Goal: Book appointment/travel/reservation

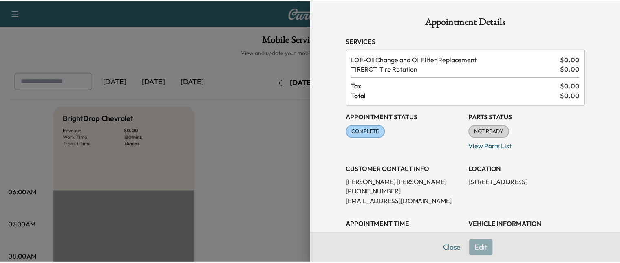
scroll to position [212, 0]
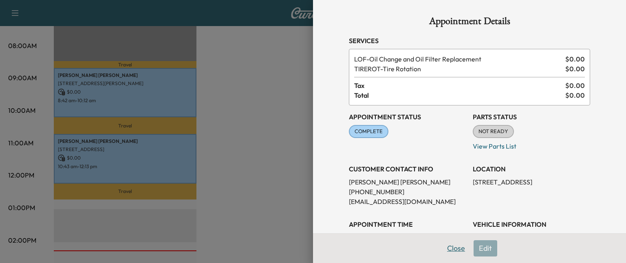
click at [446, 245] on button "Close" at bounding box center [456, 248] width 29 height 16
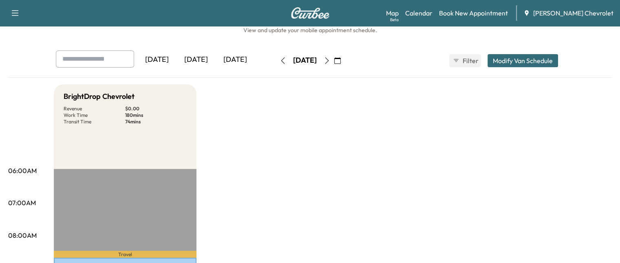
scroll to position [20, 0]
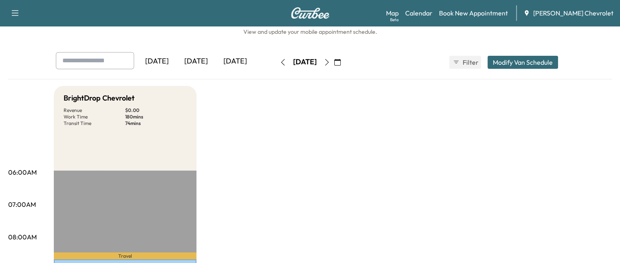
click at [328, 64] on icon "button" at bounding box center [327, 62] width 4 height 7
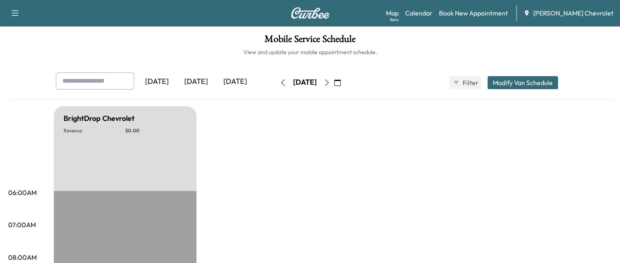
click at [330, 79] on icon "button" at bounding box center [326, 82] width 7 height 7
click at [344, 79] on button "button" at bounding box center [337, 82] width 14 height 13
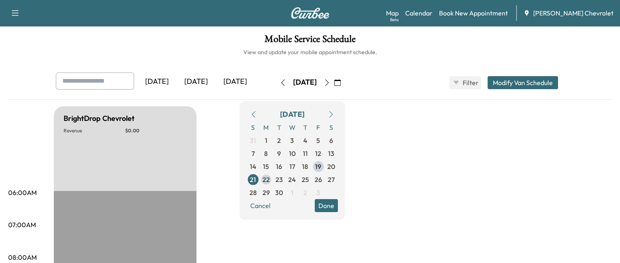
click at [270, 180] on span "22" at bounding box center [265, 180] width 7 height 10
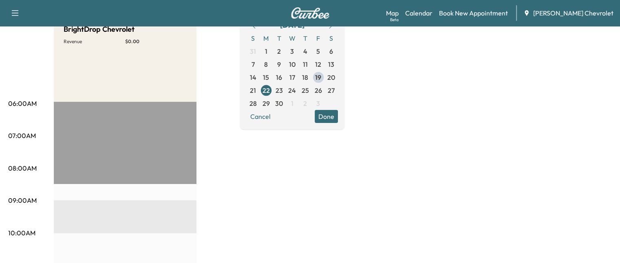
scroll to position [79, 0]
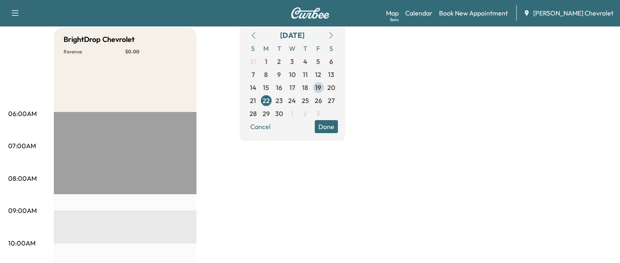
click at [338, 126] on button "Done" at bounding box center [325, 126] width 23 height 13
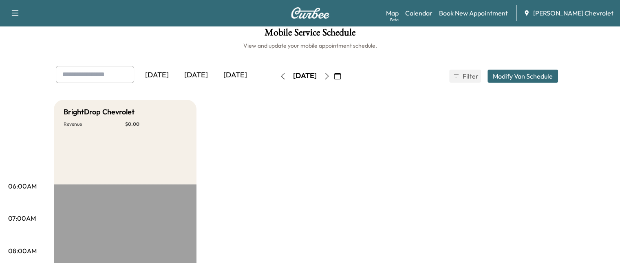
scroll to position [0, 0]
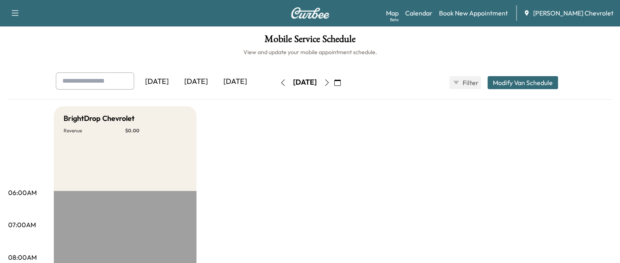
click at [344, 80] on button "button" at bounding box center [337, 82] width 14 height 13
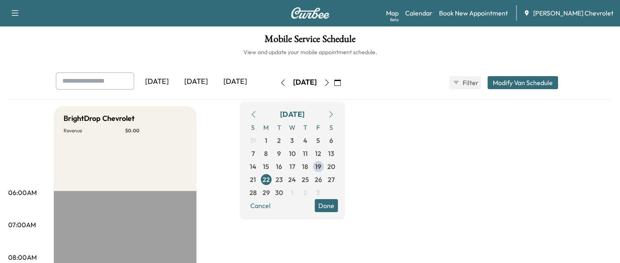
click at [330, 82] on icon "button" at bounding box center [326, 82] width 7 height 7
click at [338, 202] on button "Done" at bounding box center [325, 205] width 23 height 13
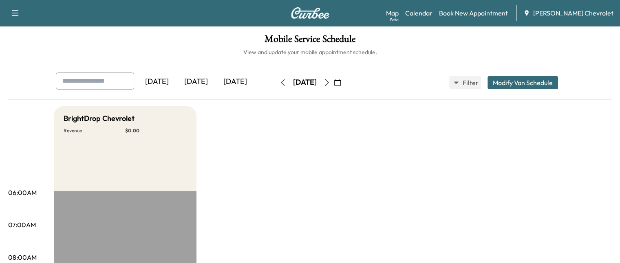
click at [330, 83] on icon "button" at bounding box center [326, 82] width 7 height 7
click at [330, 85] on icon "button" at bounding box center [326, 82] width 7 height 7
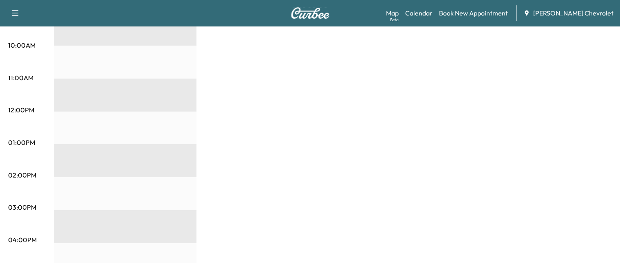
scroll to position [59, 0]
